Goal: Connect with others

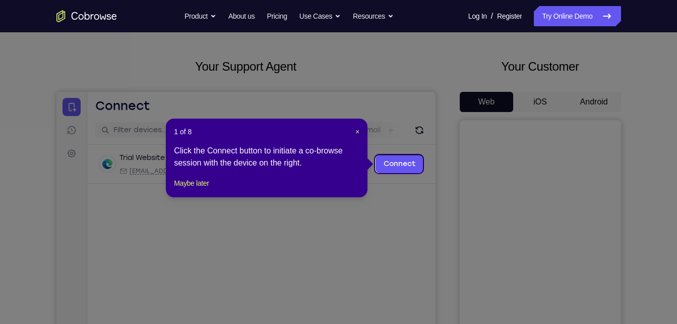
scroll to position [39, 0]
click at [384, 165] on link "Connect" at bounding box center [399, 164] width 48 height 18
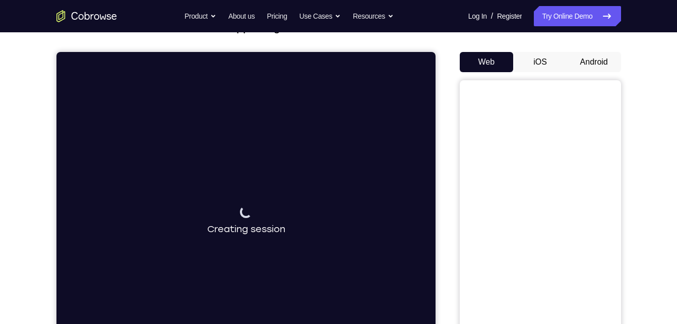
scroll to position [80, 0]
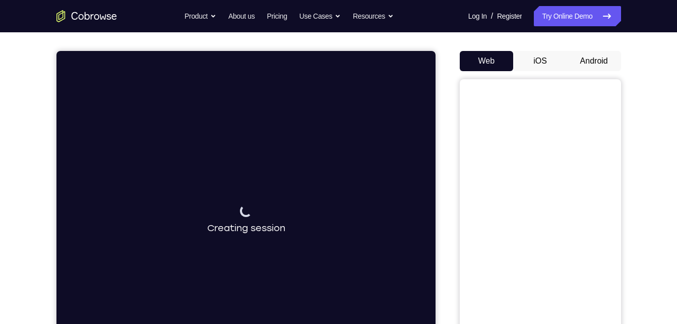
click at [581, 70] on button "Android" at bounding box center [594, 61] width 54 height 20
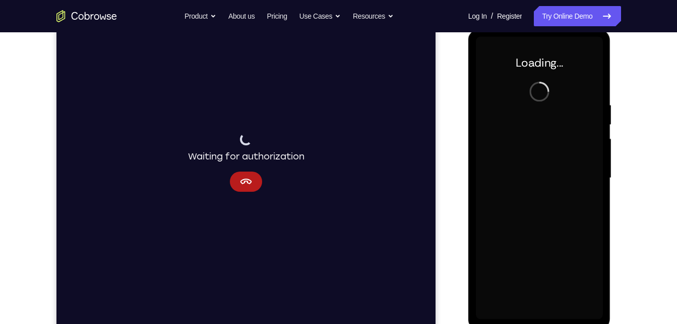
scroll to position [0, 0]
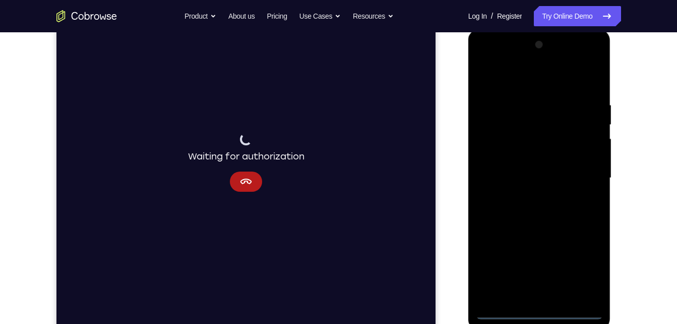
click at [541, 311] on div at bounding box center [539, 178] width 127 height 282
click at [549, 305] on div at bounding box center [539, 178] width 127 height 282
click at [583, 271] on div at bounding box center [539, 178] width 127 height 282
click at [520, 79] on div at bounding box center [539, 178] width 127 height 282
click at [585, 177] on div at bounding box center [539, 178] width 127 height 282
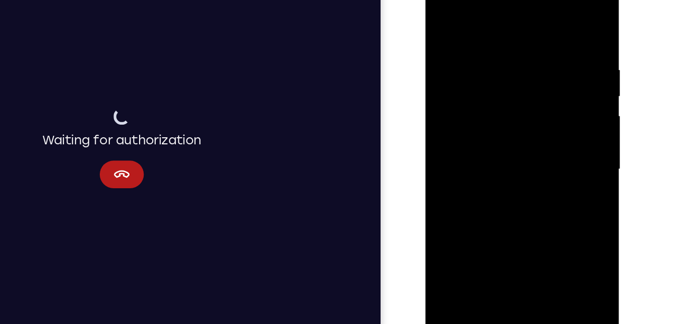
click at [485, 134] on div at bounding box center [496, 115] width 127 height 282
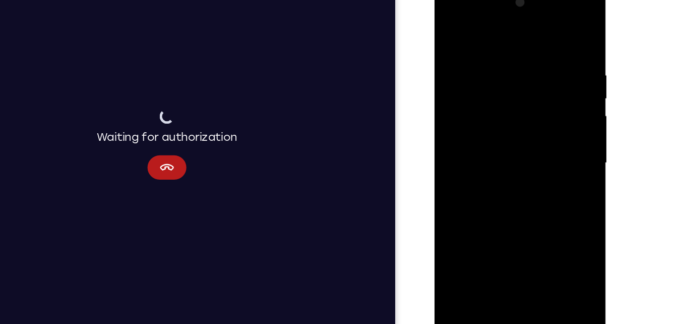
click at [489, 125] on div at bounding box center [505, 132] width 127 height 282
click at [494, 110] on div at bounding box center [505, 132] width 127 height 282
click at [494, 133] on div at bounding box center [505, 132] width 127 height 282
click at [514, 180] on div at bounding box center [505, 132] width 127 height 282
click at [525, 252] on div at bounding box center [505, 132] width 127 height 282
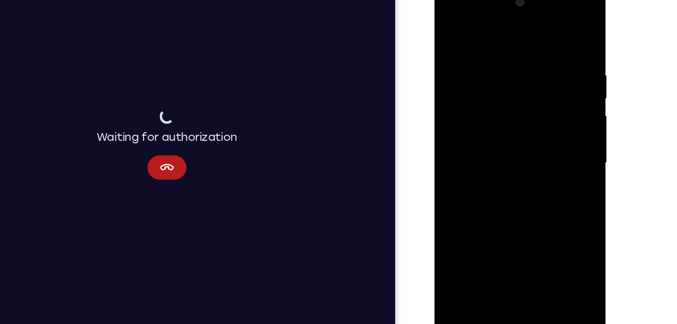
click at [503, 189] on div at bounding box center [505, 132] width 127 height 282
click at [495, 188] on div at bounding box center [505, 132] width 127 height 282
click at [550, 32] on div at bounding box center [505, 132] width 127 height 282
click at [449, 34] on div at bounding box center [505, 132] width 127 height 282
click at [449, 29] on div at bounding box center [505, 132] width 127 height 282
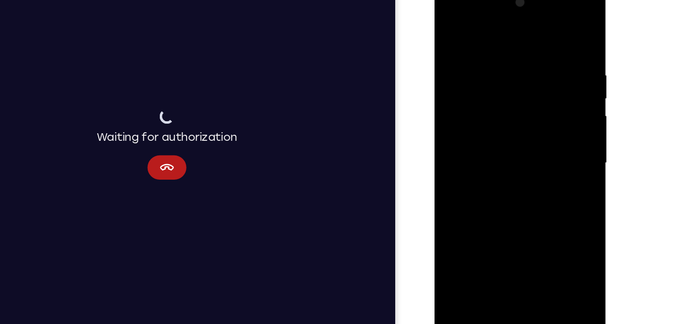
click at [511, 79] on div at bounding box center [505, 132] width 127 height 282
drag, startPoint x: 520, startPoint y: 74, endPoint x: 530, endPoint y: 199, distance: 125.5
click at [530, 199] on div at bounding box center [505, 132] width 127 height 282
click at [524, 95] on div at bounding box center [505, 132] width 127 height 282
